Goal: Register for event/course

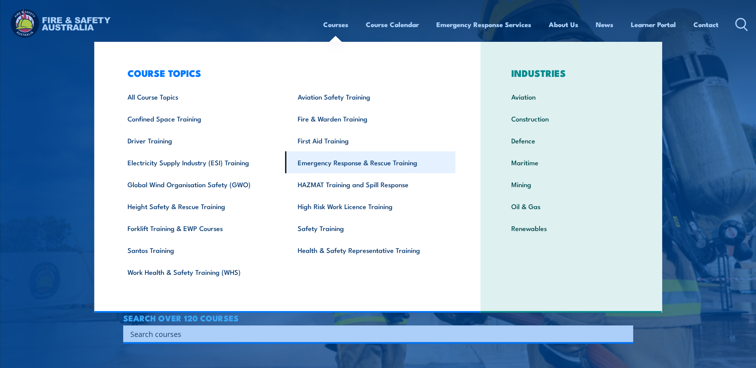
click at [378, 164] on link "Emergency Response & Rescue Training" at bounding box center [370, 162] width 170 height 22
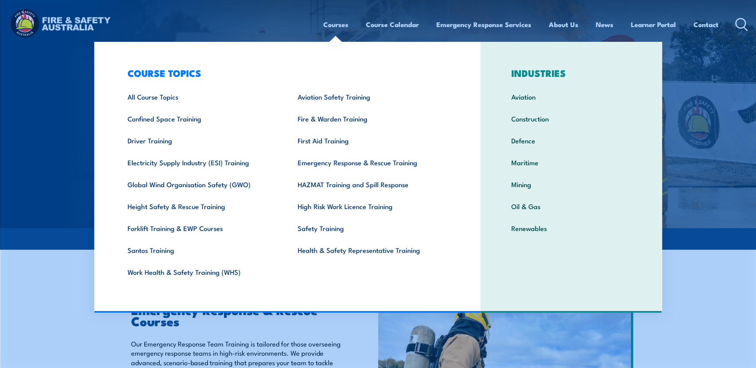
click at [339, 26] on link "Courses" at bounding box center [335, 24] width 25 height 21
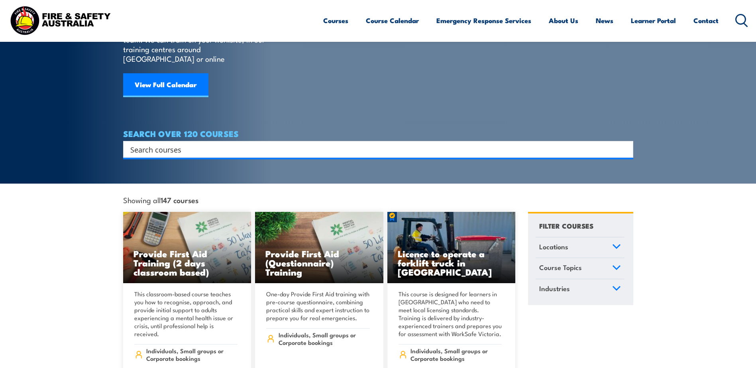
scroll to position [80, 0]
click at [191, 143] on input "Search input" at bounding box center [372, 149] width 485 height 12
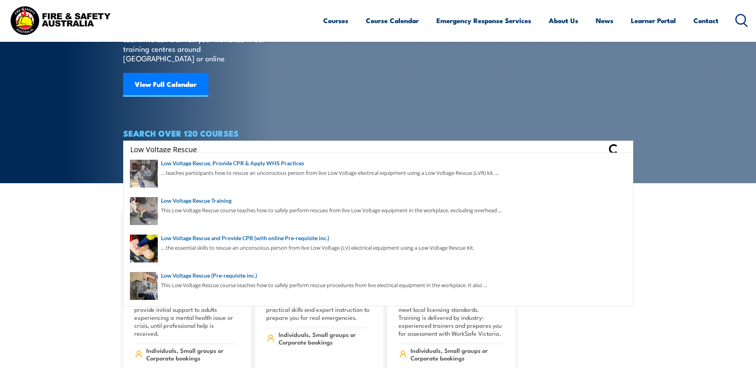
type input "Low Voltage Rescue"
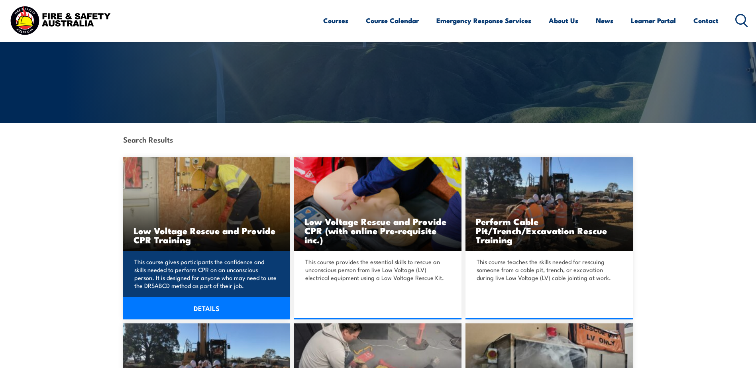
scroll to position [120, 0]
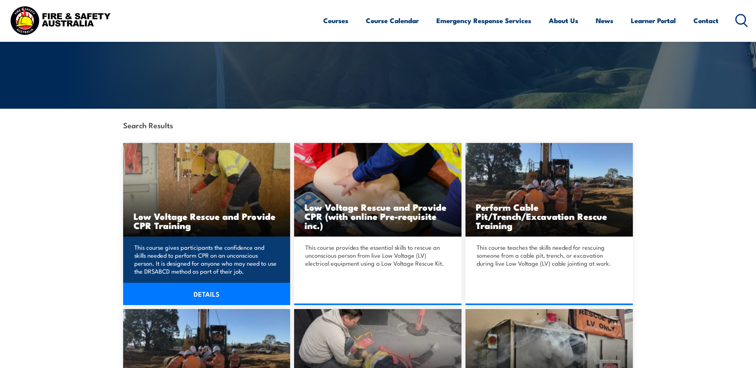
click at [216, 291] on link "DETAILS" at bounding box center [206, 294] width 167 height 22
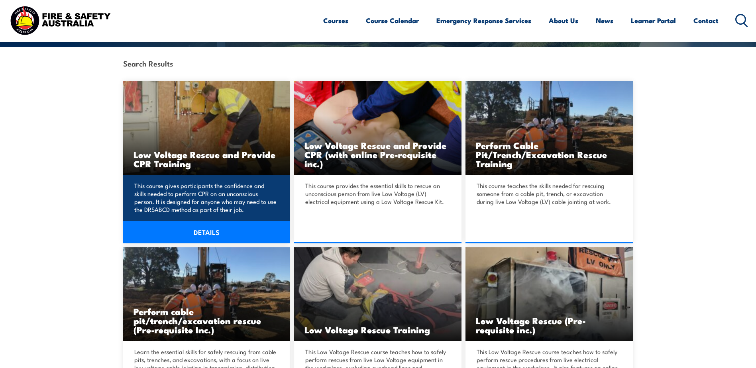
scroll to position [199, 0]
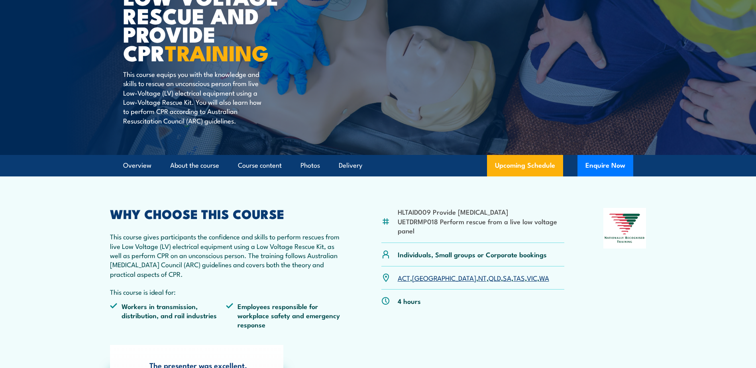
scroll to position [159, 0]
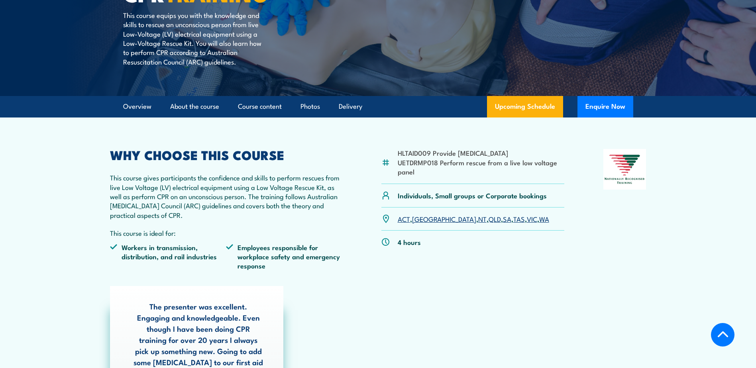
click at [478, 219] on link "NT" at bounding box center [482, 219] width 8 height 10
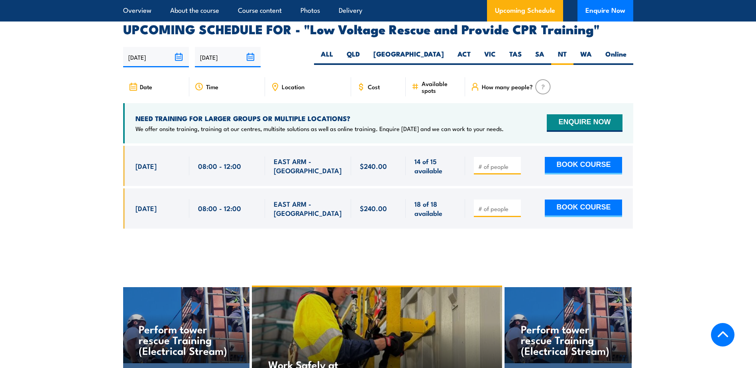
scroll to position [1341, 0]
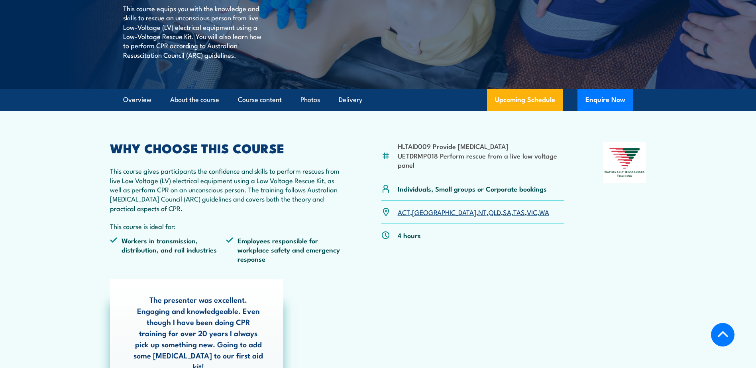
scroll to position [185, 0]
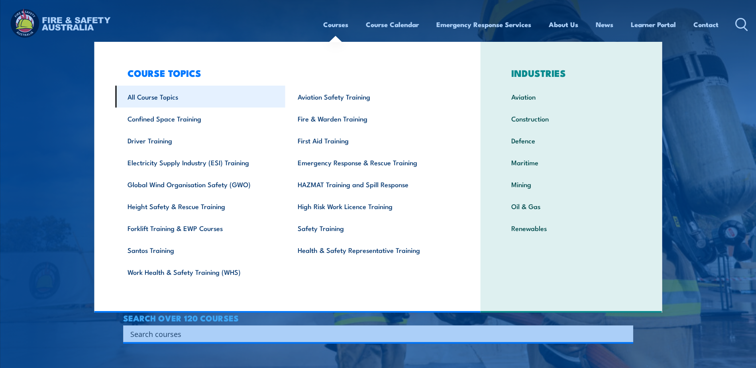
click at [167, 96] on link "All Course Topics" at bounding box center [200, 97] width 170 height 22
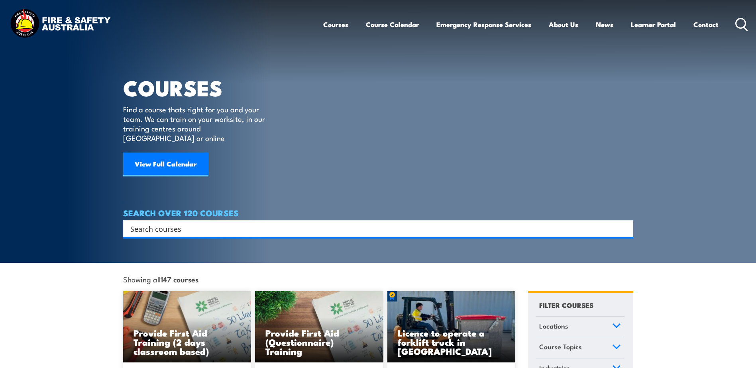
click at [208, 223] on input "Search input" at bounding box center [372, 229] width 485 height 12
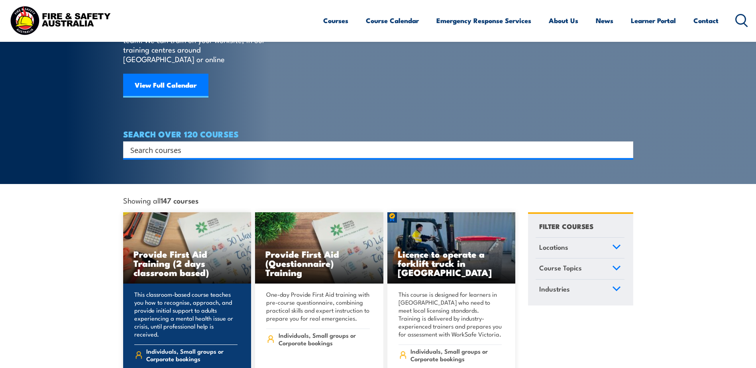
scroll to position [80, 0]
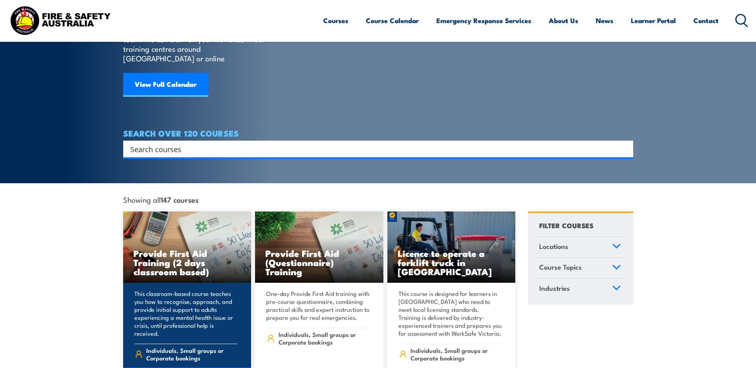
click at [184, 233] on img at bounding box center [187, 248] width 128 height 72
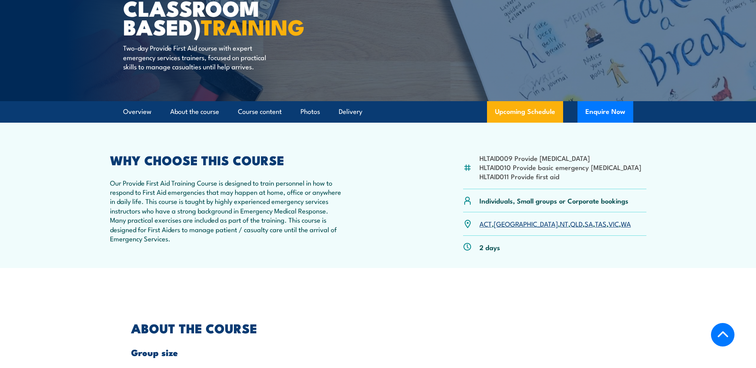
scroll to position [159, 0]
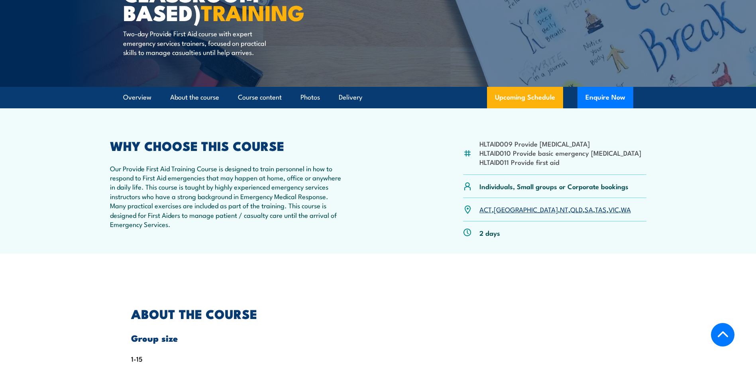
click at [560, 208] on link "NT" at bounding box center [564, 209] width 8 height 10
